Goal: Complete application form: Complete application form

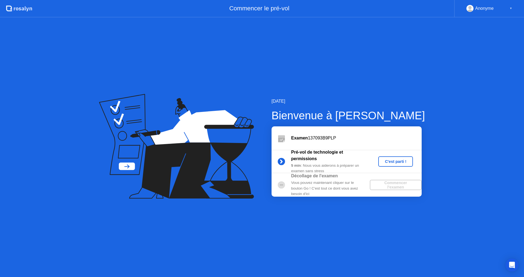
click at [396, 162] on div "C'est parti !" at bounding box center [395, 162] width 30 height 4
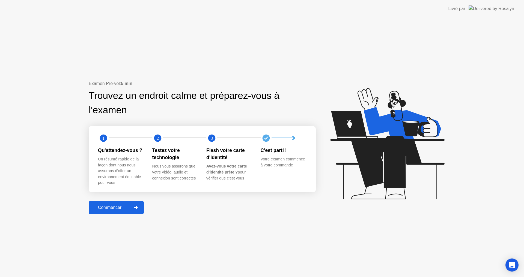
click at [112, 209] on div "Commencer" at bounding box center [109, 207] width 39 height 5
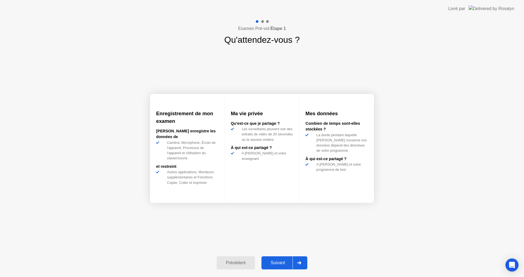
click at [282, 263] on div "Suivant" at bounding box center [278, 263] width 30 height 5
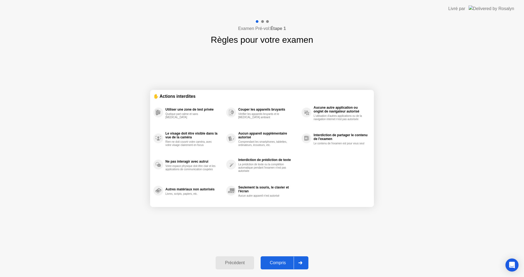
click at [277, 261] on div "Compris" at bounding box center [277, 263] width 31 height 5
select select "**********"
select select "*******"
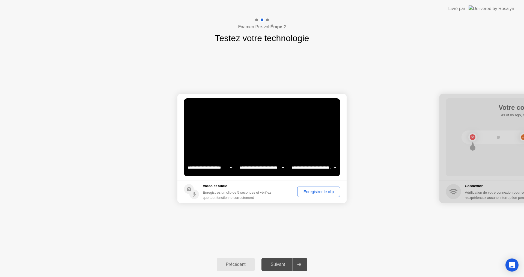
click at [313, 191] on div "Enregistrer le clip" at bounding box center [318, 192] width 39 height 4
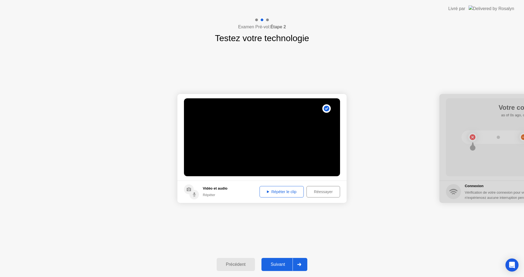
click at [315, 193] on div "Réessayer" at bounding box center [323, 192] width 30 height 4
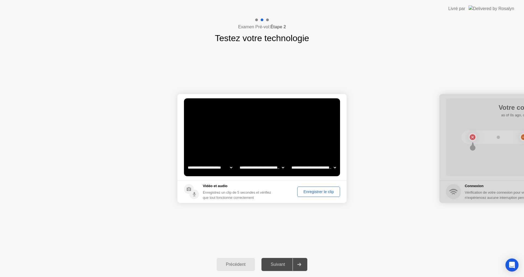
click at [310, 193] on div "Enregistrer le clip" at bounding box center [318, 192] width 39 height 4
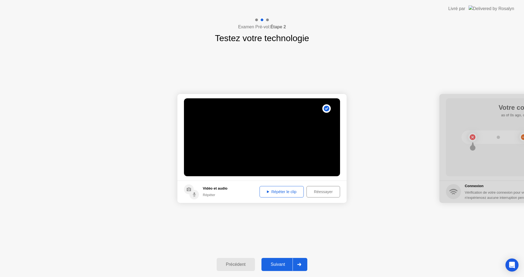
click at [278, 192] on div "Répéter le clip" at bounding box center [281, 192] width 40 height 4
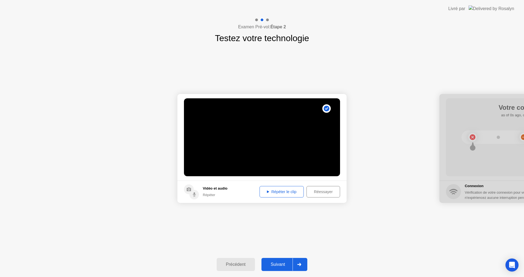
click at [322, 192] on div "Réessayer" at bounding box center [323, 192] width 30 height 4
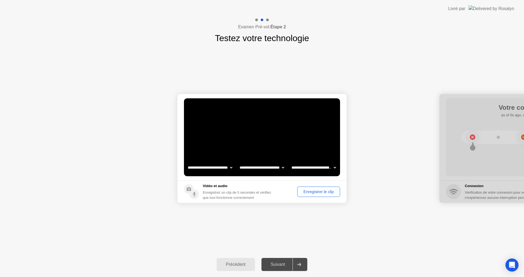
click at [317, 193] on div "Enregistrer le clip" at bounding box center [318, 192] width 39 height 4
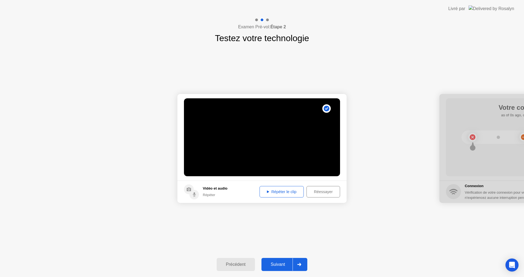
click at [282, 192] on div "Répéter le clip" at bounding box center [281, 192] width 40 height 4
click at [279, 265] on div "Suivant" at bounding box center [278, 264] width 30 height 5
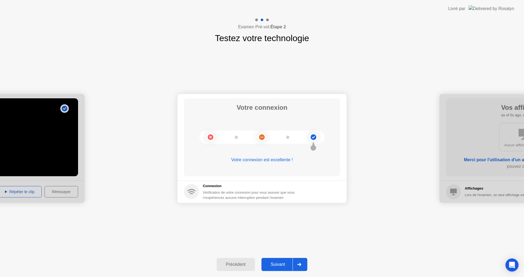
click at [276, 264] on div "Suivant" at bounding box center [278, 264] width 30 height 5
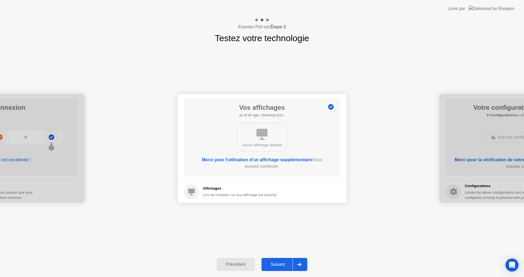
click at [279, 264] on div "Suivant" at bounding box center [278, 264] width 30 height 5
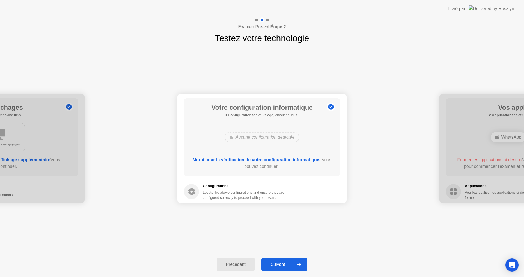
click at [279, 264] on div "Suivant" at bounding box center [278, 264] width 30 height 5
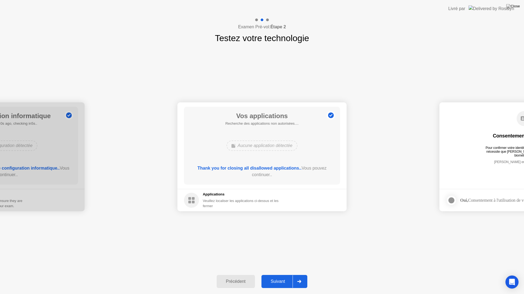
click at [276, 277] on div "Suivant" at bounding box center [278, 281] width 30 height 5
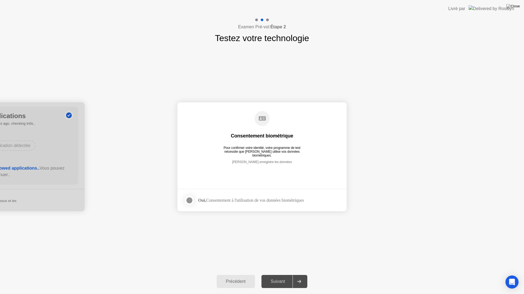
click at [202, 198] on strong "Oui," at bounding box center [202, 200] width 8 height 5
click at [188, 200] on div at bounding box center [189, 200] width 7 height 7
click at [276, 277] on div "Suivant" at bounding box center [278, 281] width 30 height 5
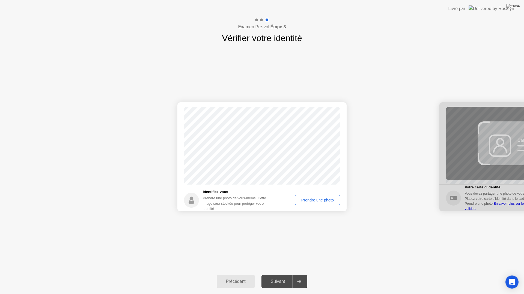
click at [314, 202] on div "Prendre une photo" at bounding box center [317, 200] width 41 height 4
click at [273, 277] on div "Suivant" at bounding box center [278, 281] width 30 height 5
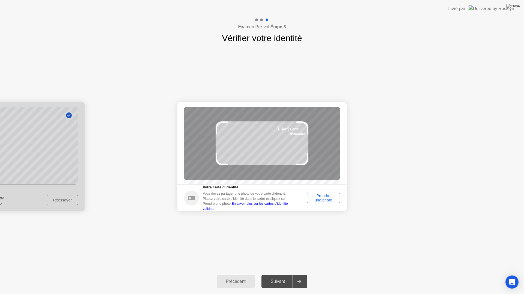
click at [320, 201] on div "Prendre une photo" at bounding box center [322, 198] width 29 height 9
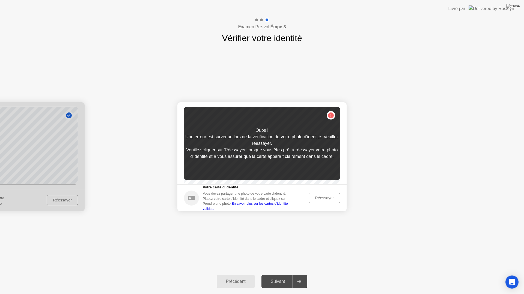
click at [319, 200] on div "Réessayer" at bounding box center [324, 198] width 28 height 4
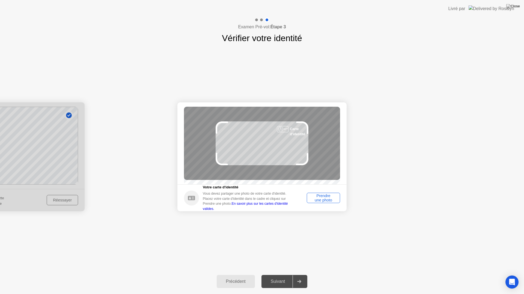
click at [319, 201] on div "Prendre une photo" at bounding box center [322, 198] width 29 height 9
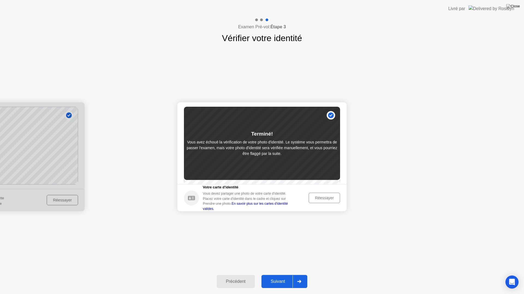
click at [277, 277] on div "Suivant" at bounding box center [278, 281] width 30 height 5
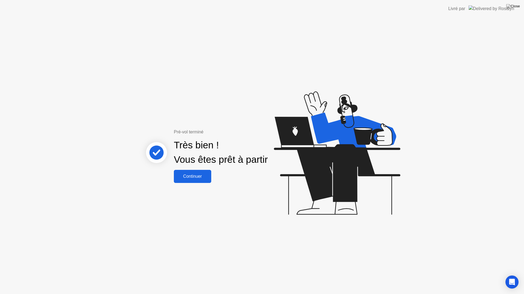
click at [190, 177] on div "Continuer" at bounding box center [192, 176] width 34 height 5
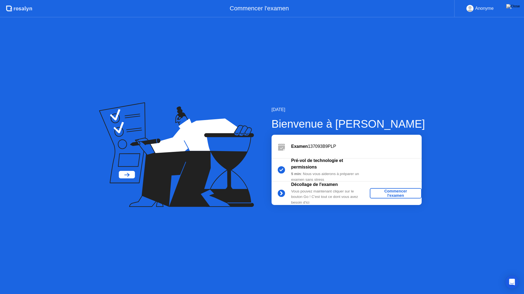
click at [392, 193] on div "Commencer l'examen" at bounding box center [395, 193] width 47 height 9
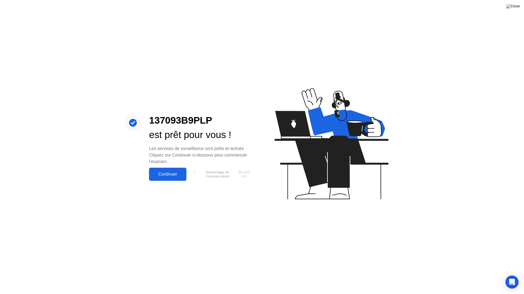
click at [167, 175] on div "Continuer" at bounding box center [168, 174] width 34 height 5
